Goal: Task Accomplishment & Management: Manage account settings

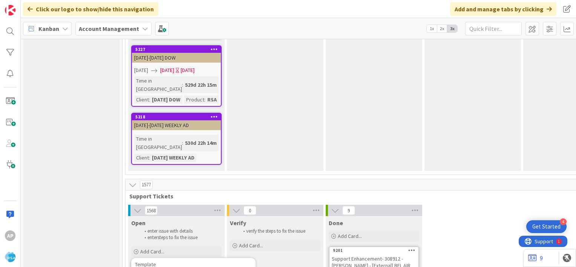
type textarea "x"
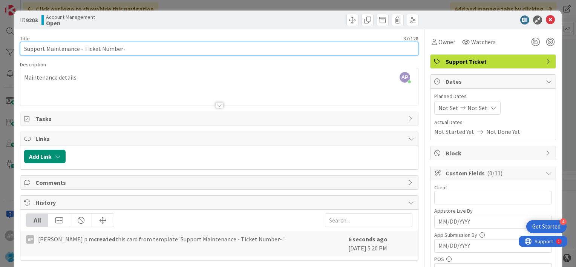
drag, startPoint x: 84, startPoint y: 48, endPoint x: 119, endPoint y: 51, distance: 35.5
click at [119, 51] on input "Support Maintenance - Ticket Number-" at bounding box center [219, 49] width 398 height 14
paste input "#308680"
click at [84, 48] on input "Support Maintenance - #308680-" at bounding box center [219, 49] width 398 height 14
click at [113, 49] on input "Support Maintenance - 308680-" at bounding box center [219, 49] width 398 height 14
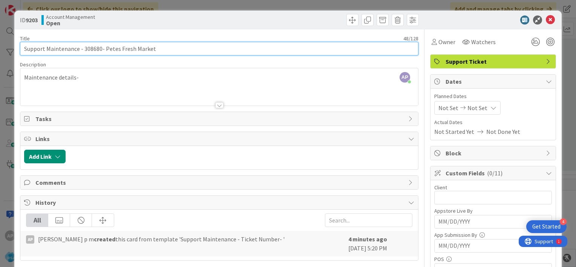
type input "Support Maintenance - 308680- Petes Fresh Market"
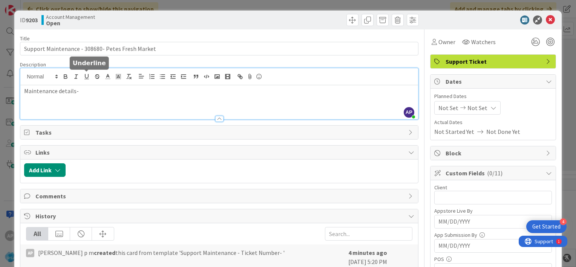
click at [89, 79] on div "AP [PERSON_NAME] p m joined 4 m ago Maintenance details-" at bounding box center [218, 93] width 397 height 51
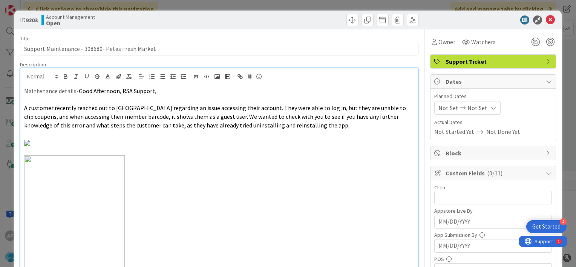
click at [442, 107] on span "Not Set" at bounding box center [448, 107] width 20 height 9
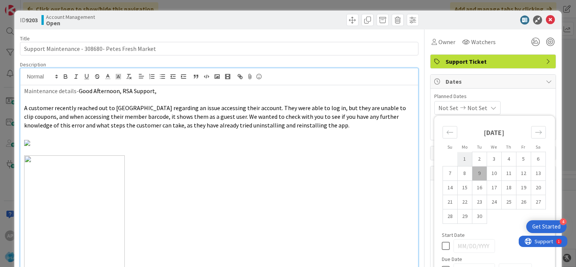
click at [457, 156] on td "1" at bounding box center [464, 159] width 15 height 14
type input "[DATE]"
click at [516, 174] on td "12" at bounding box center [523, 173] width 15 height 14
type input "[DATE]"
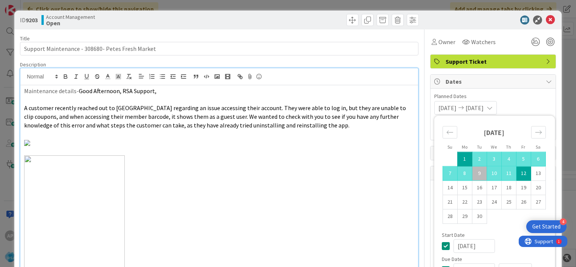
click at [521, 103] on div "[DATE] [DATE] Su Mo Tu We Th Fr Sa [DATE] 1 2 3 4 5 6 7 8 9 10 11 12 13 14 15 1…" at bounding box center [493, 108] width 118 height 14
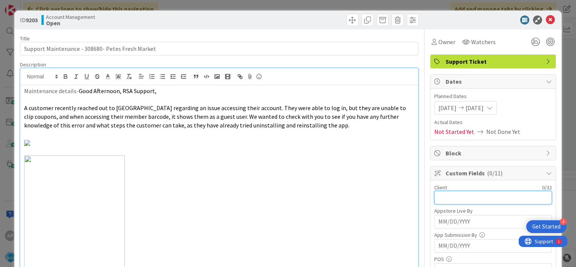
click at [439, 199] on input "text" at bounding box center [493, 198] width 118 height 14
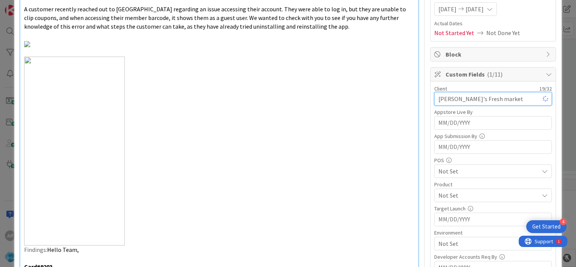
scroll to position [112, 0]
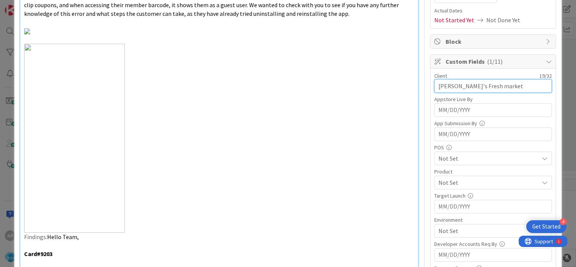
type input "[PERSON_NAME]'s Fresh market"
click at [458, 181] on span "Not Set" at bounding box center [488, 182] width 100 height 9
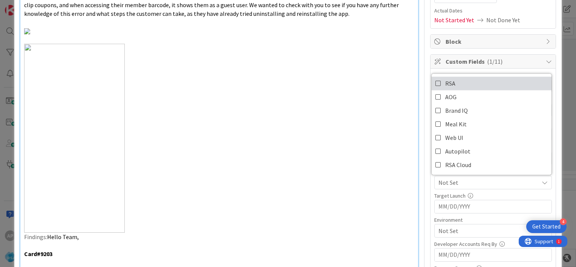
click at [435, 82] on icon at bounding box center [438, 83] width 6 height 11
click at [422, 187] on div "Title 48 / 128 Support Maintenance - 308680- Petes Fresh Market Description AP …" at bounding box center [288, 227] width 536 height 619
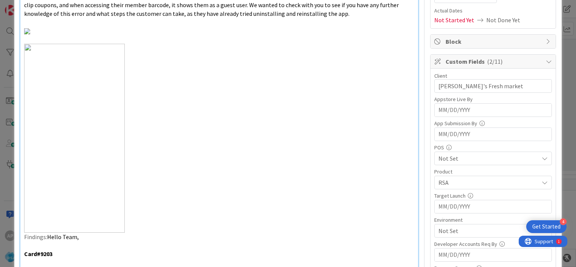
scroll to position [170, 0]
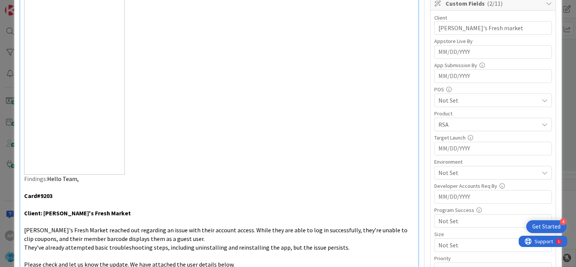
click at [449, 173] on span "Not Set" at bounding box center [488, 172] width 100 height 9
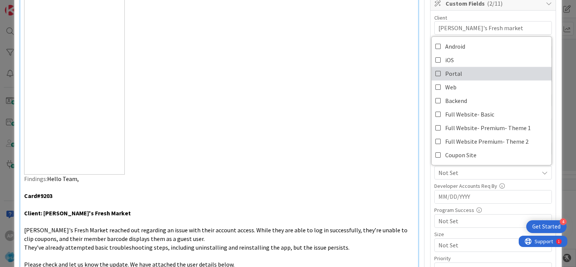
click at [435, 73] on icon at bounding box center [438, 73] width 6 height 11
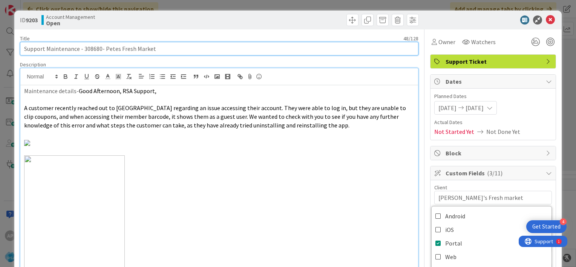
click at [182, 50] on input "Support Maintenance - 308680- Petes Fresh Market" at bounding box center [219, 49] width 398 height 14
drag, startPoint x: 151, startPoint y: 48, endPoint x: 47, endPoint y: 48, distance: 104.0
click at [47, 48] on input "Support Maintenance - 308680- Petes Fresh Market- RSA" at bounding box center [219, 49] width 398 height 14
type input "Support Maintenance - 308680- Petes Fresh Market- RSA"
